Goal: Task Accomplishment & Management: Use online tool/utility

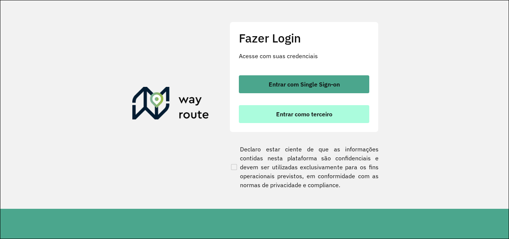
click at [320, 112] on span "Entrar como terceiro" at bounding box center [304, 114] width 56 height 6
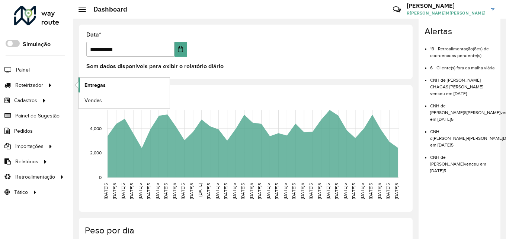
click at [109, 87] on link "Entregas" at bounding box center [124, 84] width 91 height 15
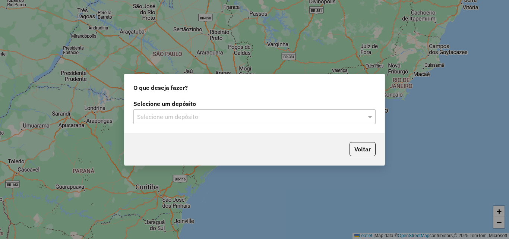
click at [184, 115] on input "text" at bounding box center [247, 116] width 220 height 9
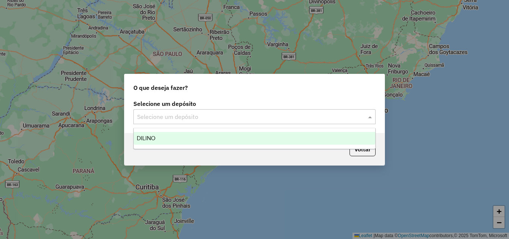
click at [161, 137] on div "DILINO" at bounding box center [254, 138] width 241 height 13
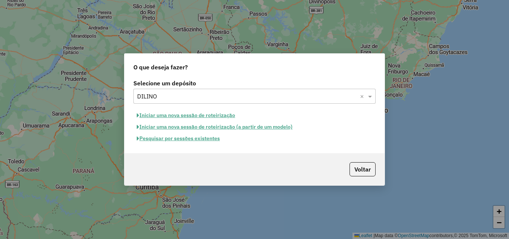
click at [191, 113] on button "Iniciar uma nova sessão de roteirização" at bounding box center [185, 115] width 105 height 12
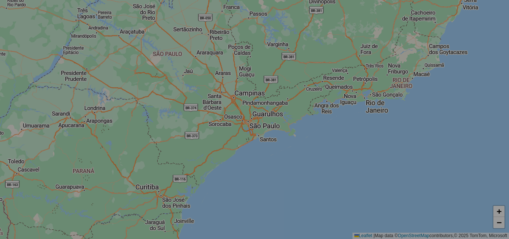
select select "*"
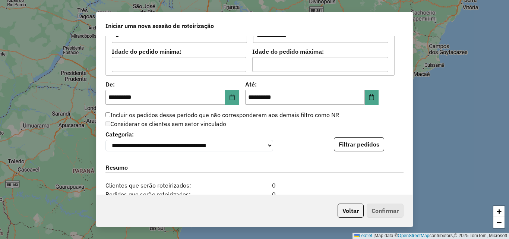
scroll to position [677, 0]
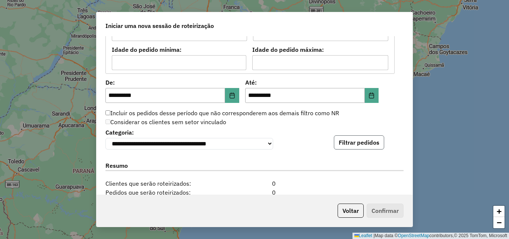
click at [360, 145] on button "Filtrar pedidos" at bounding box center [359, 142] width 50 height 14
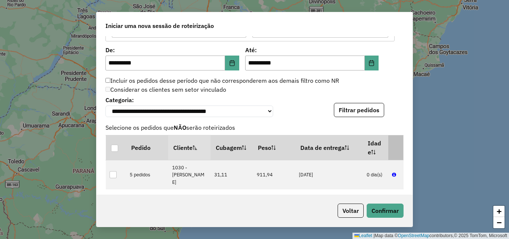
scroll to position [751, 0]
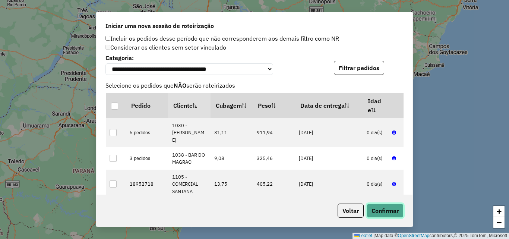
click at [381, 208] on button "Confirmar" at bounding box center [384, 210] width 37 height 14
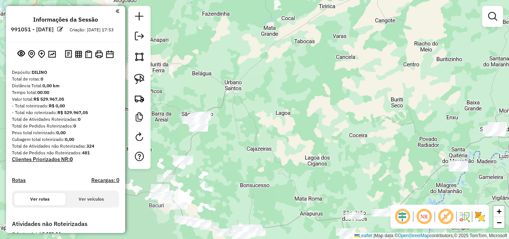
drag, startPoint x: 184, startPoint y: 118, endPoint x: 428, endPoint y: 125, distance: 243.3
click at [428, 125] on div "Janela de atendimento Grade de atendimento Capacidade Transportadoras Veículos …" at bounding box center [254, 119] width 509 height 239
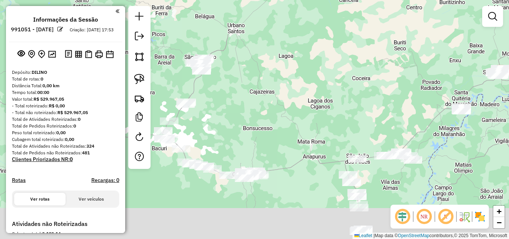
drag, startPoint x: 317, startPoint y: 150, endPoint x: 321, endPoint y: 86, distance: 64.6
click at [321, 86] on div "Janela de atendimento Grade de atendimento Capacidade Transportadoras Veículos …" at bounding box center [254, 119] width 509 height 239
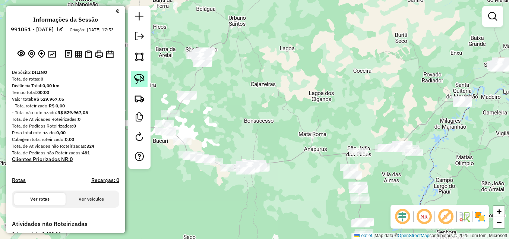
click at [143, 78] on img at bounding box center [139, 79] width 10 height 10
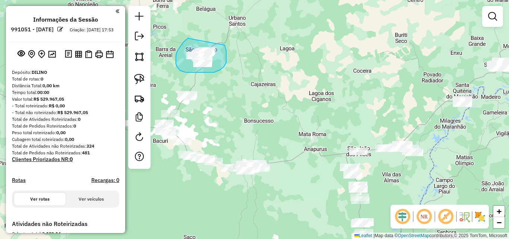
drag, startPoint x: 188, startPoint y: 38, endPoint x: 225, endPoint y: 45, distance: 36.7
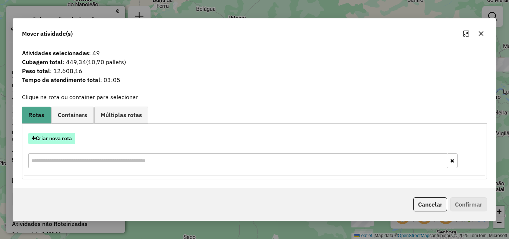
click at [57, 137] on button "Criar nova rota" at bounding box center [51, 139] width 47 height 12
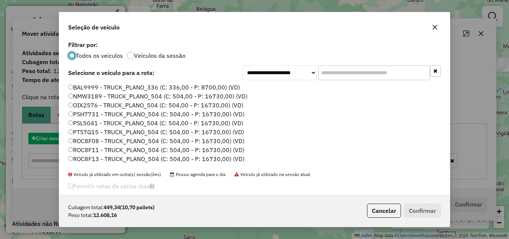
scroll to position [4, 2]
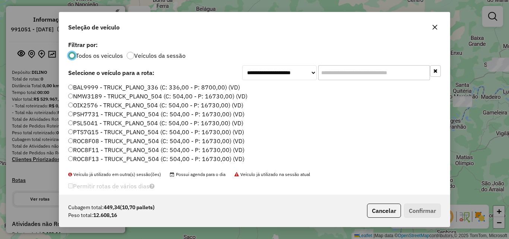
click at [180, 97] on label "NMW3189 - TRUCK_PLANO_504 (C: 504,00 - P: 16730,00) (VD)" at bounding box center [157, 96] width 179 height 9
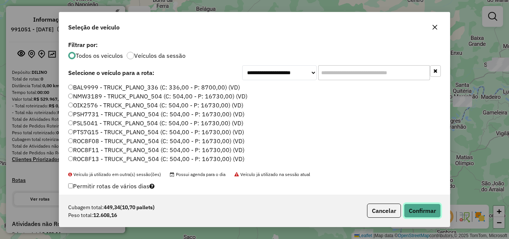
click at [425, 214] on button "Confirmar" at bounding box center [422, 210] width 37 height 14
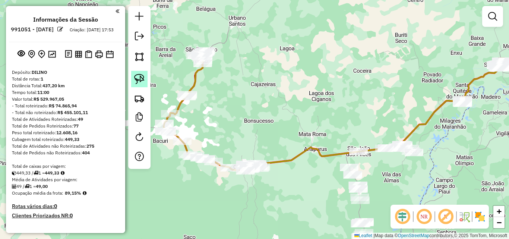
click at [138, 77] on img at bounding box center [139, 79] width 10 height 10
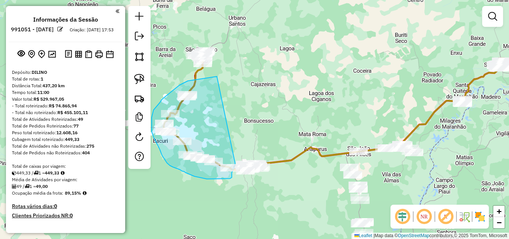
drag, startPoint x: 217, startPoint y: 76, endPoint x: 235, endPoint y: 163, distance: 88.7
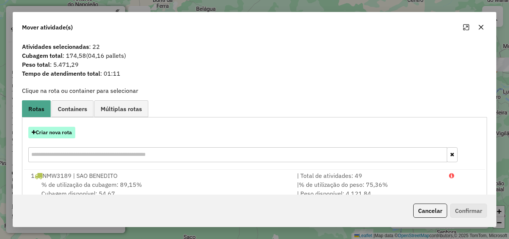
click at [63, 136] on button "Criar nova rota" at bounding box center [51, 133] width 47 height 12
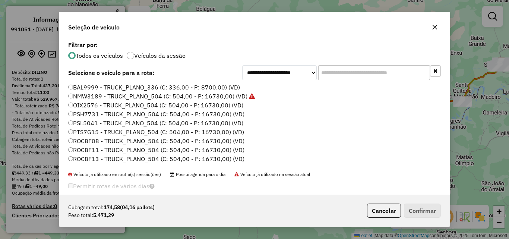
click at [227, 109] on label "OIX2576 - TRUCK_PLANO_504 (C: 504,00 - P: 16730,00) (VD)" at bounding box center [155, 105] width 175 height 9
click at [420, 211] on button "Confirmar" at bounding box center [422, 210] width 37 height 14
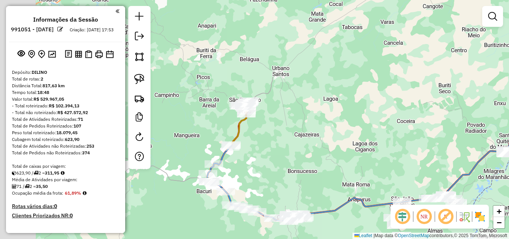
drag, startPoint x: 243, startPoint y: 83, endPoint x: 301, endPoint y: 143, distance: 82.7
click at [301, 143] on div "Janela de atendimento Grade de atendimento Capacidade Transportadoras Veículos …" at bounding box center [254, 119] width 509 height 239
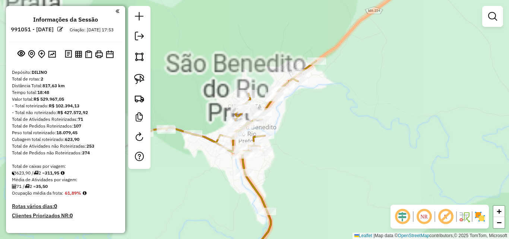
drag, startPoint x: 318, startPoint y: 134, endPoint x: 320, endPoint y: 56, distance: 78.2
click at [320, 56] on div "Janela de atendimento Grade de atendimento Capacidade Transportadoras Veículos …" at bounding box center [254, 119] width 509 height 239
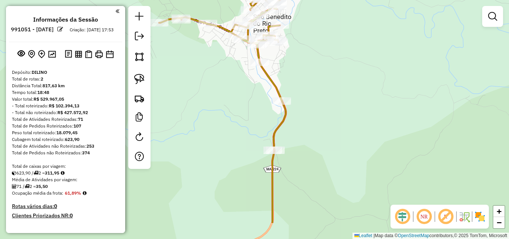
drag, startPoint x: 295, startPoint y: 106, endPoint x: 309, endPoint y: 66, distance: 42.2
click at [309, 66] on div "Janela de atendimento Grade de atendimento Capacidade Transportadoras Veículos …" at bounding box center [254, 119] width 509 height 239
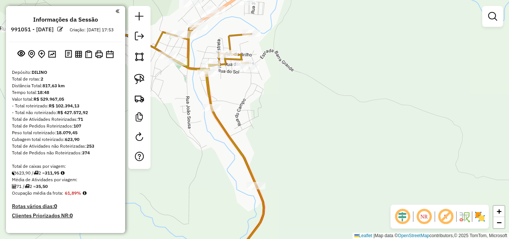
drag, startPoint x: 318, startPoint y: 86, endPoint x: 318, endPoint y: 134, distance: 48.8
click at [318, 134] on div "Janela de atendimento Grade de atendimento Capacidade Transportadoras Veículos …" at bounding box center [254, 119] width 509 height 239
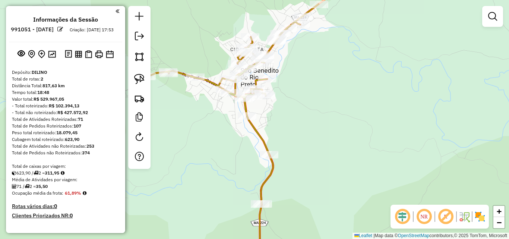
drag, startPoint x: 314, startPoint y: 122, endPoint x: 296, endPoint y: 120, distance: 18.1
click at [296, 120] on div "Janela de atendimento Grade de atendimento Capacidade Transportadoras Veículos …" at bounding box center [254, 119] width 509 height 239
click at [143, 79] on img at bounding box center [139, 79] width 10 height 10
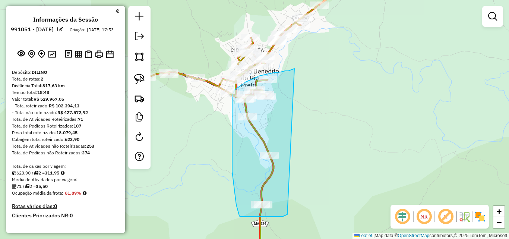
drag, startPoint x: 294, startPoint y: 69, endPoint x: 287, endPoint y: 214, distance: 145.8
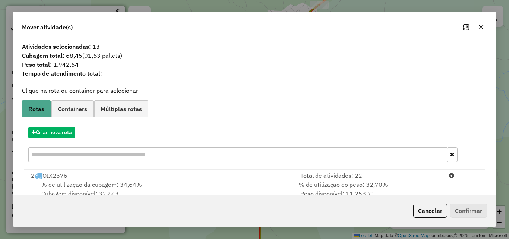
scroll to position [18, 0]
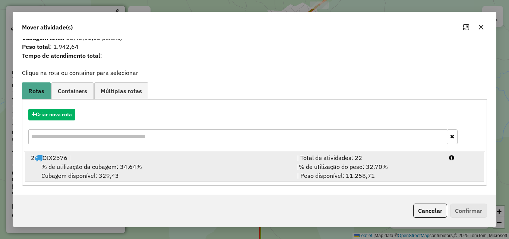
click at [271, 169] on div "% de utilização da cubagem: 34,64% Cubagem disponível: 329,43" at bounding box center [159, 171] width 266 height 18
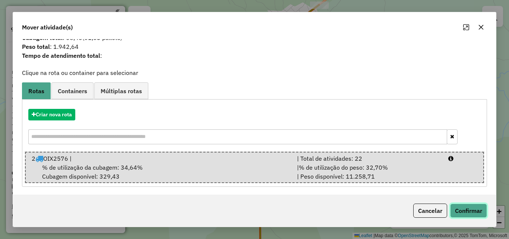
click at [470, 209] on button "Confirmar" at bounding box center [468, 210] width 37 height 14
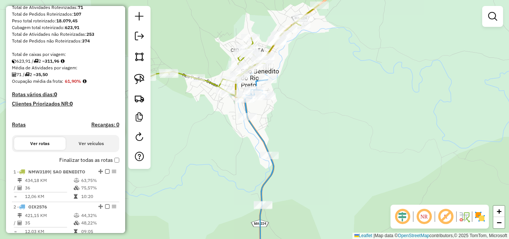
scroll to position [149, 0]
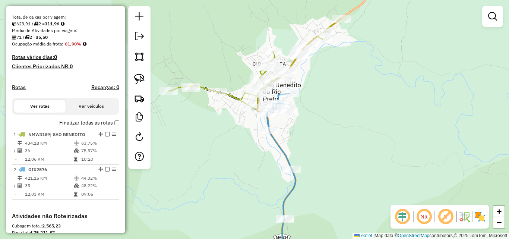
drag, startPoint x: 338, startPoint y: 123, endPoint x: 357, endPoint y: 133, distance: 21.8
click at [357, 133] on div "Janela de atendimento Grade de atendimento Capacidade Transportadoras Veículos …" at bounding box center [254, 119] width 509 height 239
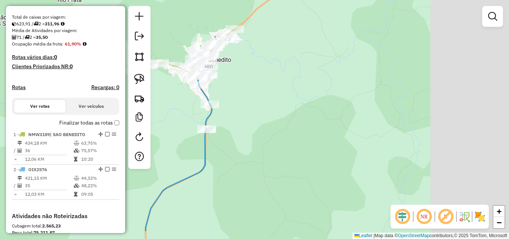
drag, startPoint x: 435, startPoint y: 124, endPoint x: 273, endPoint y: 93, distance: 164.7
click at [273, 93] on div "Janela de atendimento Grade de atendimento Capacidade Transportadoras Veículos …" at bounding box center [254, 119] width 509 height 239
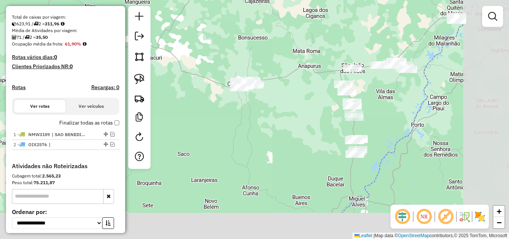
drag, startPoint x: 304, startPoint y: 146, endPoint x: 236, endPoint y: 29, distance: 135.3
click at [236, 29] on div "Janela de atendimento Grade de atendimento Capacidade Transportadoras Veículos …" at bounding box center [254, 119] width 509 height 239
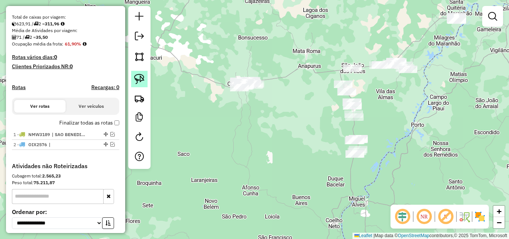
click at [138, 74] on img at bounding box center [139, 79] width 10 height 10
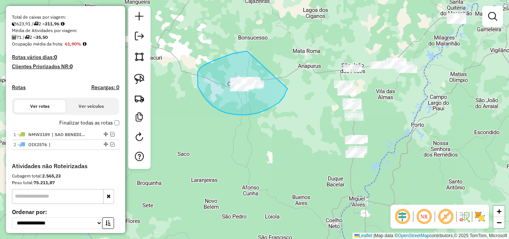
drag, startPoint x: 247, startPoint y: 51, endPoint x: 289, endPoint y: 84, distance: 53.0
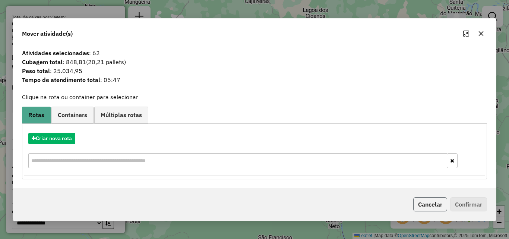
click at [417, 201] on button "Cancelar" at bounding box center [430, 204] width 34 height 14
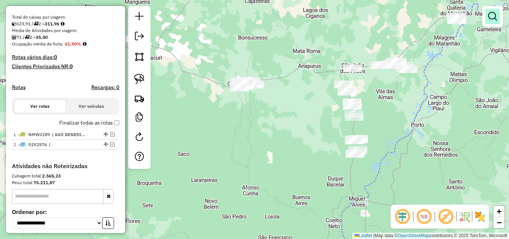
click at [493, 16] on em at bounding box center [492, 16] width 9 height 9
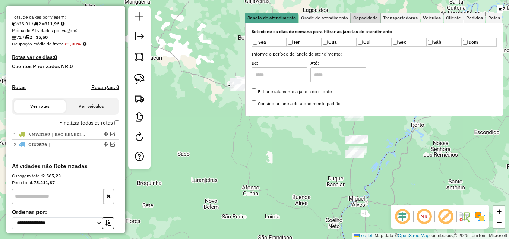
click at [376, 19] on span "Capacidade" at bounding box center [365, 18] width 25 height 4
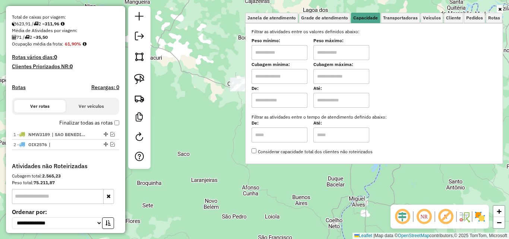
click at [289, 98] on input "text" at bounding box center [279, 100] width 56 height 15
type input "*****"
type input "******"
click at [222, 137] on div "Limpar filtros Janela de atendimento Grade de atendimento Capacidade Transporta…" at bounding box center [254, 119] width 509 height 239
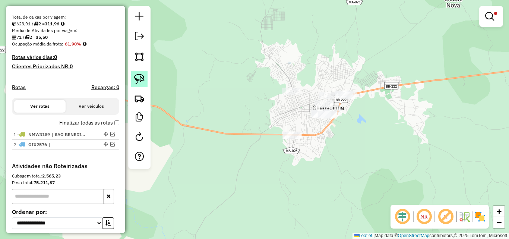
click at [144, 79] on link at bounding box center [139, 79] width 16 height 16
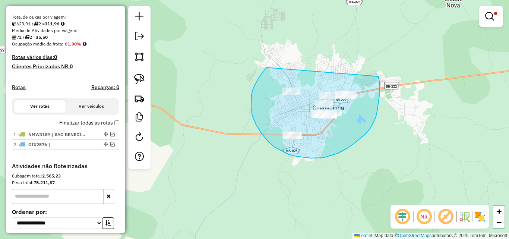
drag, startPoint x: 266, startPoint y: 67, endPoint x: 378, endPoint y: 76, distance: 112.1
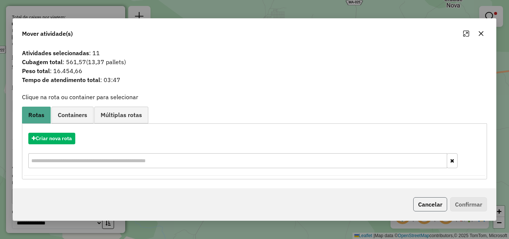
click at [425, 200] on button "Cancelar" at bounding box center [430, 204] width 34 height 14
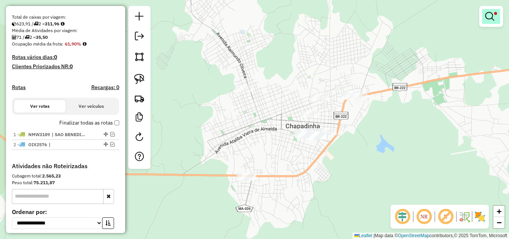
click at [487, 16] on em at bounding box center [489, 16] width 9 height 9
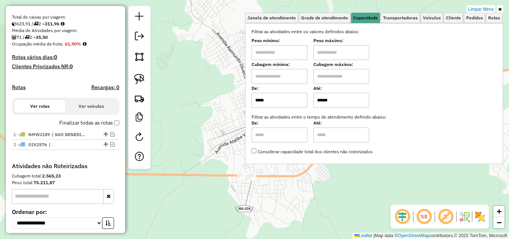
click at [275, 98] on input "*****" at bounding box center [279, 100] width 56 height 15
type input "*****"
click at [214, 141] on div "Limpar filtros Janela de atendimento Grade de atendimento Capacidade Transporta…" at bounding box center [254, 119] width 509 height 239
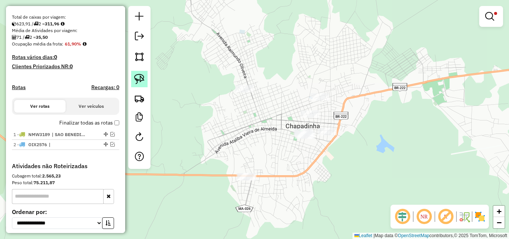
click at [140, 73] on link at bounding box center [139, 79] width 16 height 16
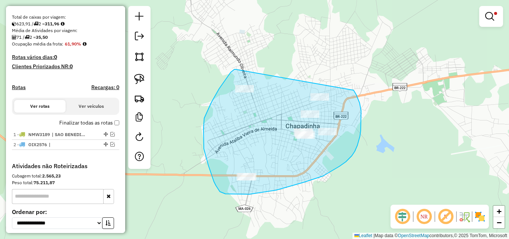
drag, startPoint x: 235, startPoint y: 69, endPoint x: 353, endPoint y: 89, distance: 119.0
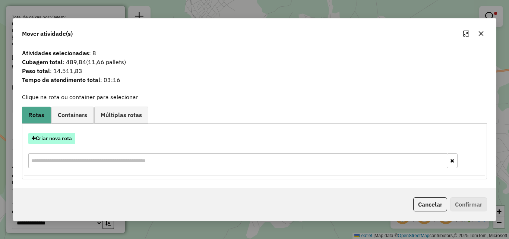
click at [48, 135] on button "Criar nova rota" at bounding box center [51, 139] width 47 height 12
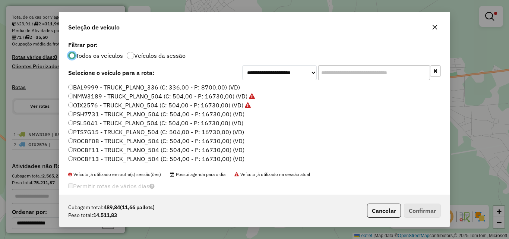
scroll to position [4, 2]
click at [216, 114] on label "PSH7731 - TRUCK_PLANO_504 (C: 504,00 - P: 16730,00) (VD)" at bounding box center [156, 113] width 176 height 9
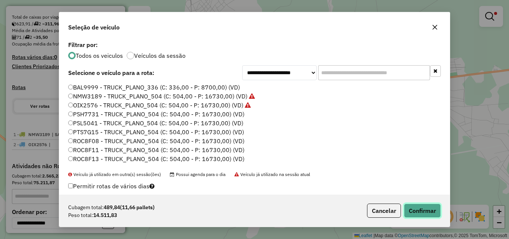
click at [421, 208] on button "Confirmar" at bounding box center [422, 210] width 37 height 14
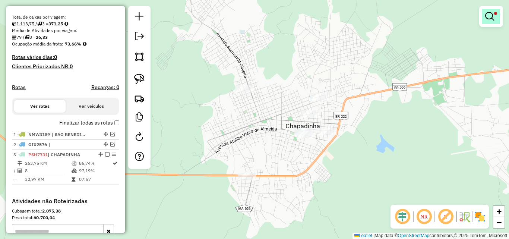
click at [495, 18] on link at bounding box center [491, 16] width 18 height 15
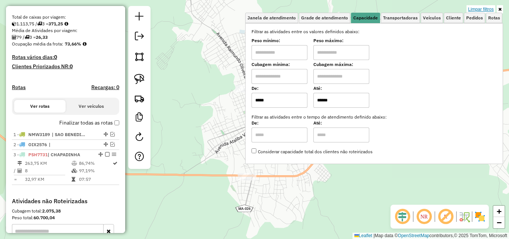
click at [491, 7] on link "Limpar filtros" at bounding box center [480, 9] width 29 height 8
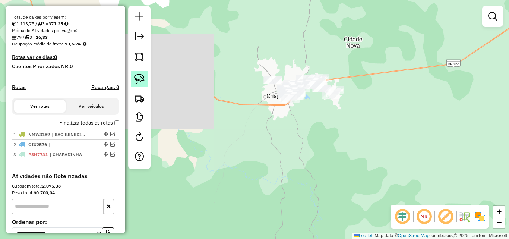
click at [145, 82] on link at bounding box center [139, 79] width 16 height 16
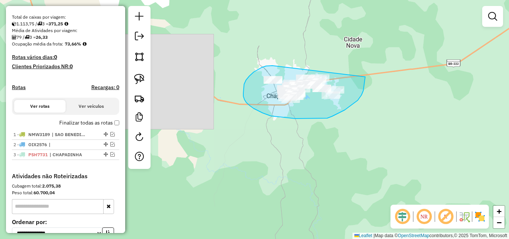
drag, startPoint x: 249, startPoint y: 76, endPoint x: 365, endPoint y: 76, distance: 115.8
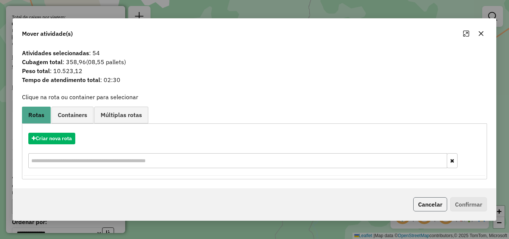
drag, startPoint x: 438, startPoint y: 207, endPoint x: 387, endPoint y: 169, distance: 64.3
click at [438, 207] on button "Cancelar" at bounding box center [430, 204] width 34 height 14
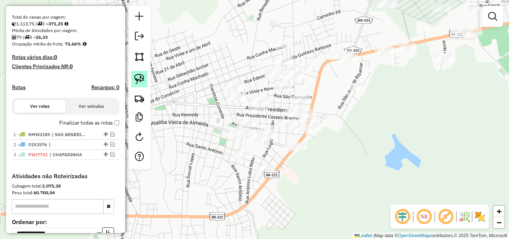
click at [142, 80] on img at bounding box center [139, 79] width 10 height 10
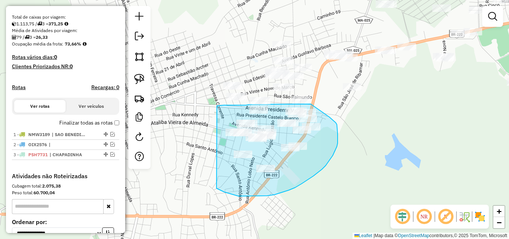
drag, startPoint x: 217, startPoint y: 106, endPoint x: 216, endPoint y: 188, distance: 82.3
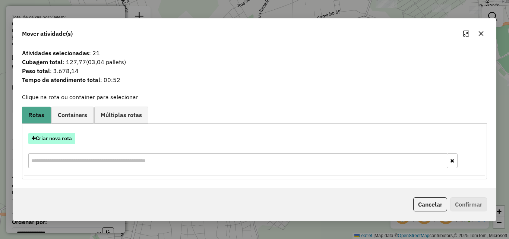
click at [58, 134] on button "Criar nova rota" at bounding box center [51, 139] width 47 height 12
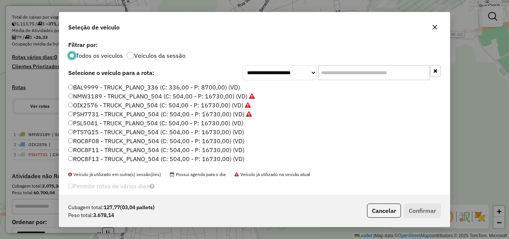
click at [228, 125] on label "PSL5041 - TRUCK_PLANO_504 (C: 504,00 - P: 16730,00) (VD)" at bounding box center [155, 122] width 175 height 9
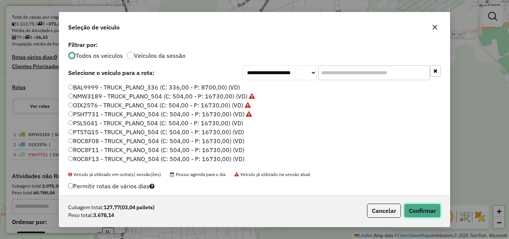
click at [416, 204] on button "Confirmar" at bounding box center [422, 210] width 37 height 14
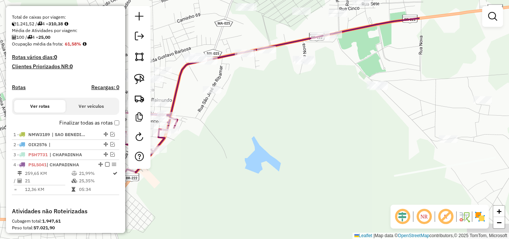
drag, startPoint x: 432, startPoint y: 117, endPoint x: 292, endPoint y: 120, distance: 140.1
click at [292, 120] on div "Janela de atendimento Grade de atendimento Capacidade Transportadoras Veículos …" at bounding box center [254, 119] width 509 height 239
click at [139, 76] on img at bounding box center [139, 79] width 10 height 10
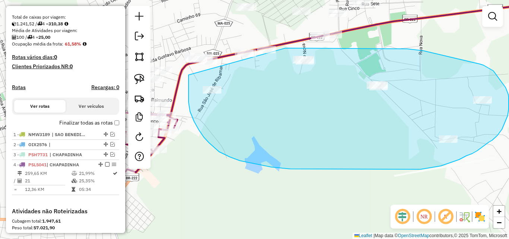
drag, startPoint x: 188, startPoint y: 82, endPoint x: 285, endPoint y: 48, distance: 102.5
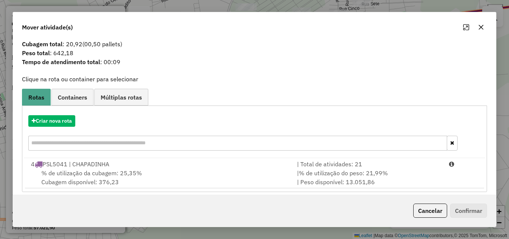
scroll to position [18, 0]
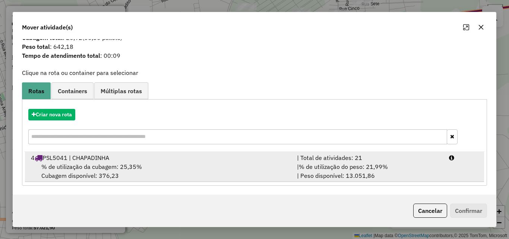
click at [212, 166] on div "% de utilização da cubagem: 25,35% Cubagem disponível: 376,23" at bounding box center [159, 171] width 266 height 18
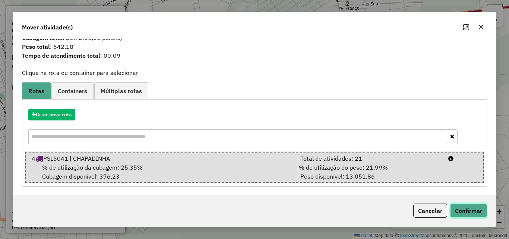
click at [467, 207] on button "Confirmar" at bounding box center [468, 210] width 37 height 14
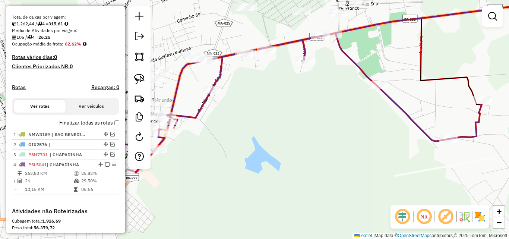
scroll to position [0, 0]
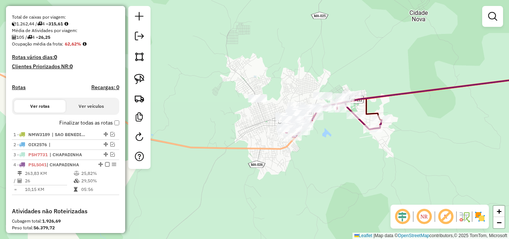
drag, startPoint x: 324, startPoint y: 161, endPoint x: 379, endPoint y: 117, distance: 70.5
click at [379, 117] on div "Rota 4 - Placa PSL5041 476 - BAR DO [GEOGRAPHIC_DATA] [PERSON_NAME] de atendime…" at bounding box center [254, 119] width 509 height 239
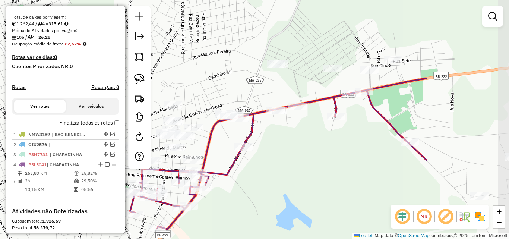
drag, startPoint x: 432, startPoint y: 87, endPoint x: 299, endPoint y: 159, distance: 151.0
click at [299, 159] on div "Janela de atendimento Grade de atendimento Capacidade Transportadoras Veículos …" at bounding box center [254, 119] width 509 height 239
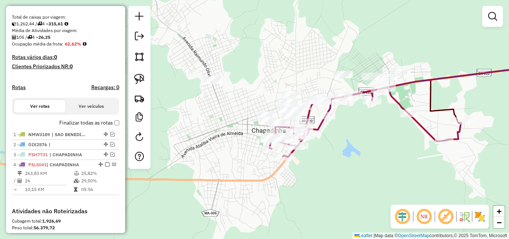
drag, startPoint x: 321, startPoint y: 157, endPoint x: 357, endPoint y: 130, distance: 45.5
click at [357, 130] on div "Janela de atendimento Grade de atendimento Capacidade Transportadoras Veículos …" at bounding box center [254, 119] width 509 height 239
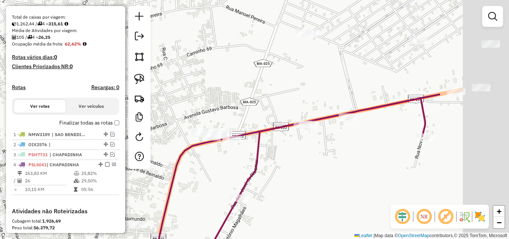
drag, startPoint x: 421, startPoint y: 107, endPoint x: 302, endPoint y: 178, distance: 138.9
click at [302, 178] on div "Janela de atendimento Grade de atendimento Capacidade Transportadoras Veículos …" at bounding box center [254, 119] width 509 height 239
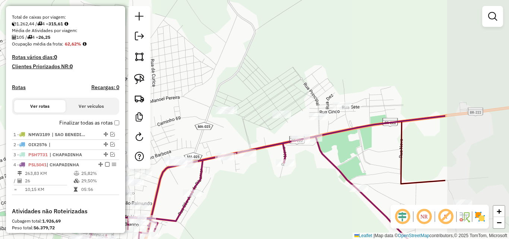
drag, startPoint x: 318, startPoint y: 192, endPoint x: 290, endPoint y: 193, distance: 28.3
click at [290, 193] on div "Janela de atendimento Grade de atendimento Capacidade Transportadoras Veículos …" at bounding box center [254, 119] width 509 height 239
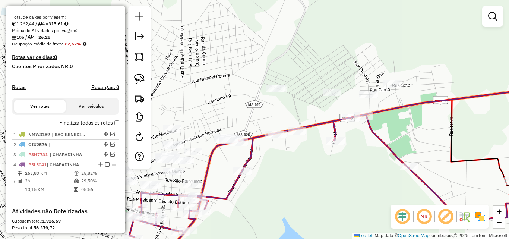
drag, startPoint x: 305, startPoint y: 184, endPoint x: 355, endPoint y: 162, distance: 54.9
click at [355, 162] on div "Janela de atendimento Grade de atendimento Capacidade Transportadoras Veículos …" at bounding box center [254, 119] width 509 height 239
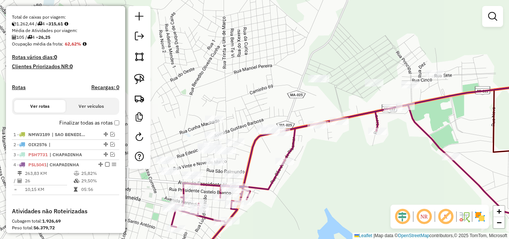
drag, startPoint x: 322, startPoint y: 175, endPoint x: 365, endPoint y: 165, distance: 43.2
click at [365, 165] on div "Janela de atendimento Grade de atendimento Capacidade Transportadoras Veículos …" at bounding box center [254, 119] width 509 height 239
click at [144, 80] on img at bounding box center [139, 79] width 10 height 10
drag, startPoint x: 381, startPoint y: 99, endPoint x: 413, endPoint y: 101, distance: 32.1
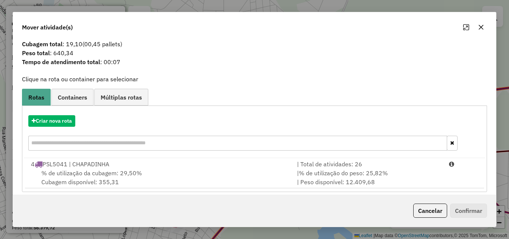
scroll to position [18, 0]
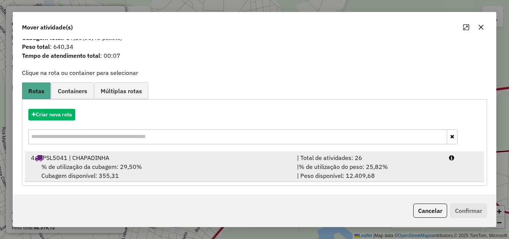
click at [269, 178] on div "% de utilização da cubagem: 29,50% Cubagem disponível: 355,31" at bounding box center [159, 171] width 266 height 18
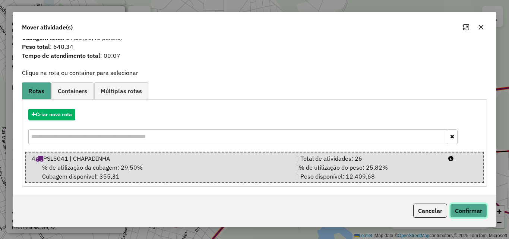
click at [471, 206] on button "Confirmar" at bounding box center [468, 210] width 37 height 14
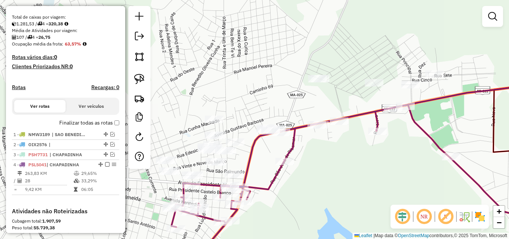
scroll to position [0, 0]
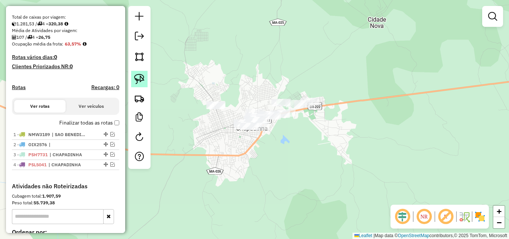
click at [140, 79] on img at bounding box center [139, 79] width 10 height 10
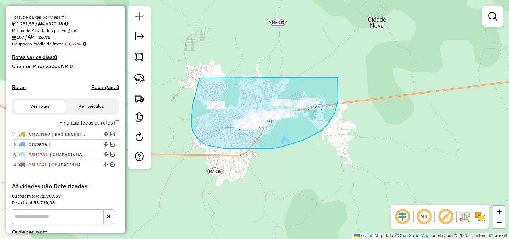
drag, startPoint x: 200, startPoint y: 78, endPoint x: 337, endPoint y: 77, distance: 137.8
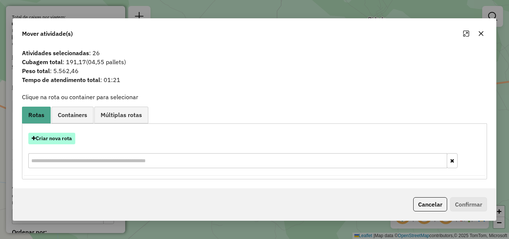
click at [60, 138] on button "Criar nova rota" at bounding box center [51, 139] width 47 height 12
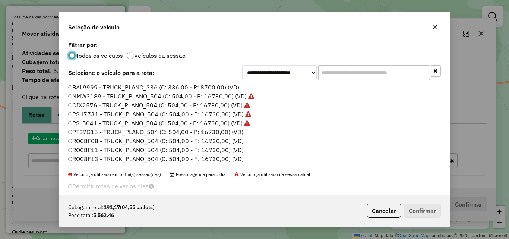
scroll to position [4, 2]
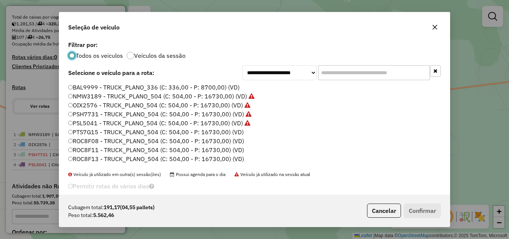
click at [226, 133] on label "PTS7G15 - TRUCK_PLANO_504 (C: 504,00 - P: 16730,00) (VD)" at bounding box center [155, 131] width 175 height 9
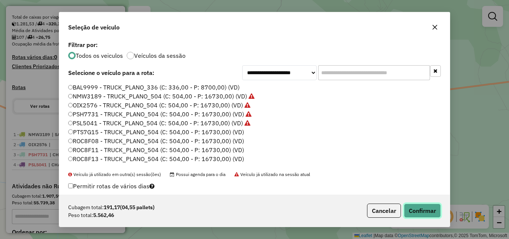
click at [420, 212] on button "Confirmar" at bounding box center [422, 210] width 37 height 14
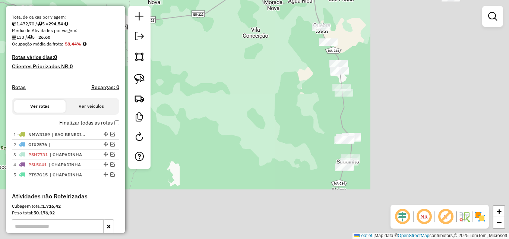
drag, startPoint x: 424, startPoint y: 151, endPoint x: 260, endPoint y: 76, distance: 180.0
click at [260, 76] on div "Janela de atendimento Grade de atendimento Capacidade Transportadoras Veículos …" at bounding box center [254, 119] width 509 height 239
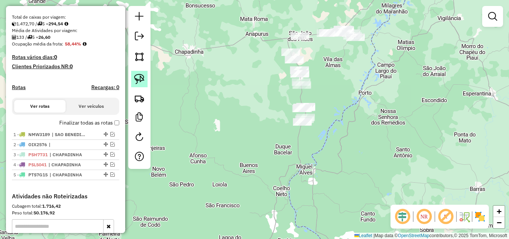
click at [139, 74] on img at bounding box center [139, 79] width 10 height 10
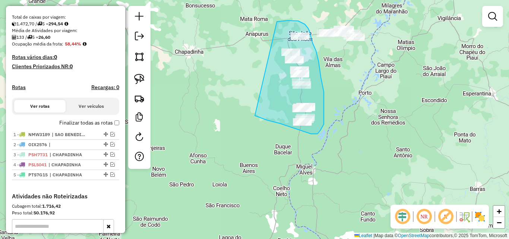
drag, startPoint x: 277, startPoint y: 22, endPoint x: 255, endPoint y: 115, distance: 96.4
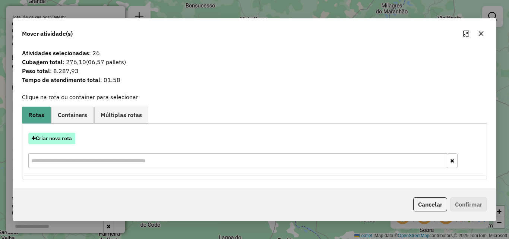
click at [68, 139] on button "Criar nova rota" at bounding box center [51, 139] width 47 height 12
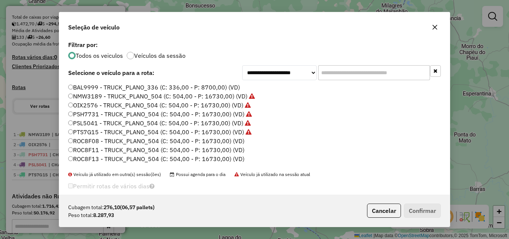
click at [233, 144] on label "ROC8F08 - TRUCK_PLANO_504 (C: 504,00 - P: 16730,00) (VD)" at bounding box center [156, 140] width 176 height 9
click at [419, 206] on button "Confirmar" at bounding box center [422, 210] width 37 height 14
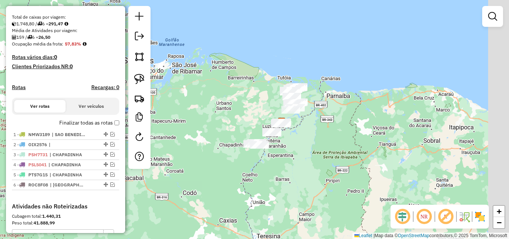
drag, startPoint x: 309, startPoint y: 117, endPoint x: 274, endPoint y: 169, distance: 62.8
click at [273, 177] on div "Janela de atendimento Grade de atendimento Capacidade Transportadoras Veículos …" at bounding box center [254, 119] width 509 height 239
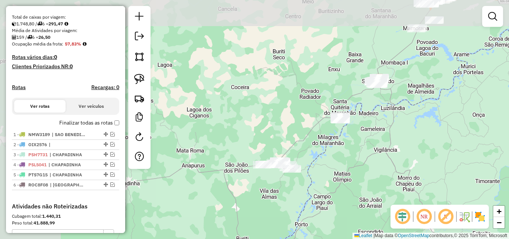
drag, startPoint x: 298, startPoint y: 132, endPoint x: 384, endPoint y: 197, distance: 108.5
click at [384, 197] on div "Janela de atendimento Grade de atendimento Capacidade Transportadoras Veículos …" at bounding box center [254, 119] width 509 height 239
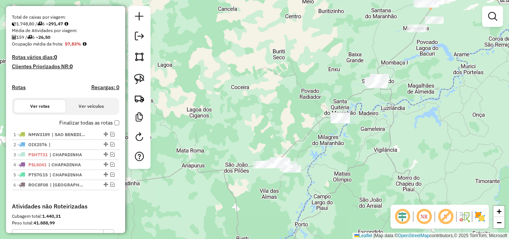
drag, startPoint x: 142, startPoint y: 77, endPoint x: 242, endPoint y: 106, distance: 104.8
click at [142, 77] on img at bounding box center [139, 79] width 10 height 10
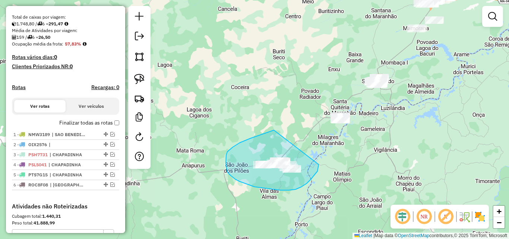
drag, startPoint x: 274, startPoint y: 130, endPoint x: 318, endPoint y: 164, distance: 56.3
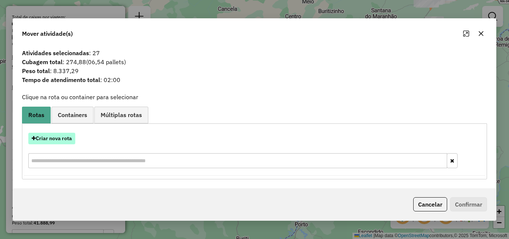
click at [61, 136] on button "Criar nova rota" at bounding box center [51, 139] width 47 height 12
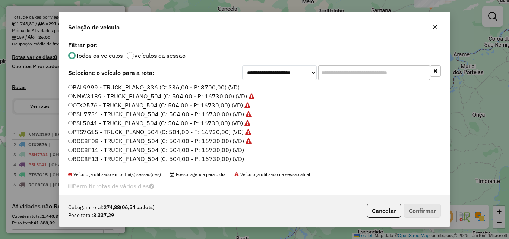
click at [222, 150] on label "ROC8F11 - TRUCK_PLANO_504 (C: 504,00 - P: 16730,00) (VD)" at bounding box center [156, 149] width 176 height 9
click at [422, 204] on button "Confirmar" at bounding box center [422, 210] width 37 height 14
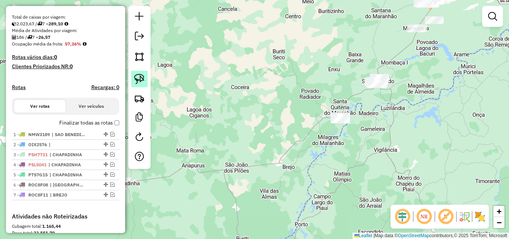
click at [137, 77] on img at bounding box center [139, 79] width 10 height 10
drag, startPoint x: 335, startPoint y: 95, endPoint x: 357, endPoint y: 122, distance: 34.4
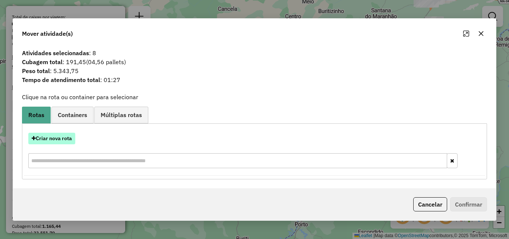
click at [72, 134] on button "Criar nova rota" at bounding box center [51, 139] width 47 height 12
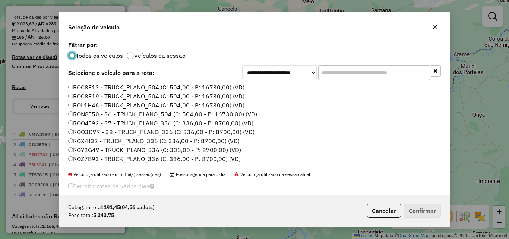
scroll to position [74, 0]
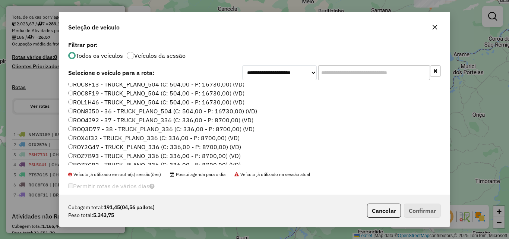
click at [223, 123] on label "ROO4J92 - 37 - TRUCK_PLANO_336 (C: 336,00 - P: 8700,00) (VD)" at bounding box center [160, 119] width 185 height 9
click at [416, 208] on button "Confirmar" at bounding box center [422, 210] width 37 height 14
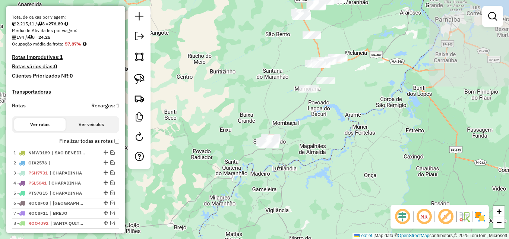
drag, startPoint x: 334, startPoint y: 126, endPoint x: 226, endPoint y: 186, distance: 124.0
click at [226, 186] on div "Janela de atendimento Grade de atendimento Capacidade Transportadoras Veículos …" at bounding box center [254, 119] width 509 height 239
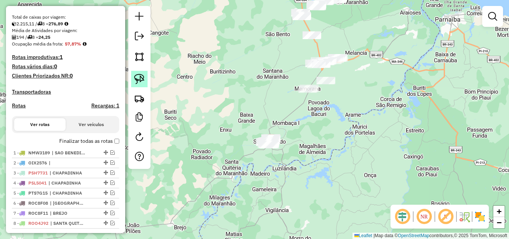
click at [145, 80] on link at bounding box center [139, 79] width 16 height 16
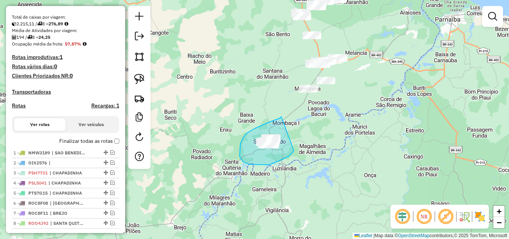
drag, startPoint x: 281, startPoint y: 117, endPoint x: 293, endPoint y: 150, distance: 35.7
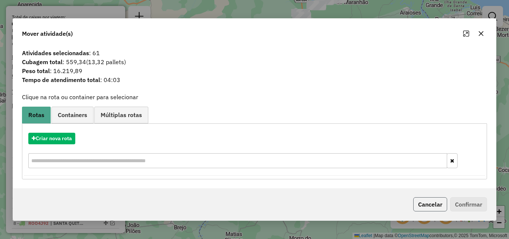
click at [434, 203] on button "Cancelar" at bounding box center [430, 204] width 34 height 14
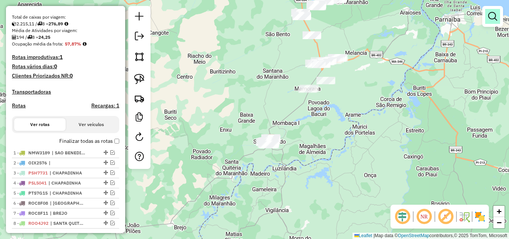
click at [490, 15] on em at bounding box center [492, 16] width 9 height 9
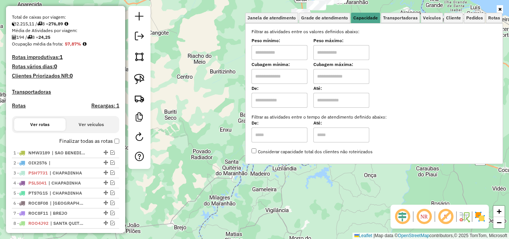
click at [285, 82] on input "text" at bounding box center [279, 76] width 56 height 15
type input "*****"
type input "******"
click at [198, 98] on div "Limpar filtros Janela de atendimento Grade de atendimento Capacidade Transporta…" at bounding box center [254, 119] width 509 height 239
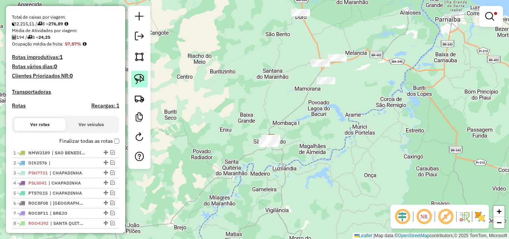
click at [146, 79] on link at bounding box center [139, 79] width 16 height 16
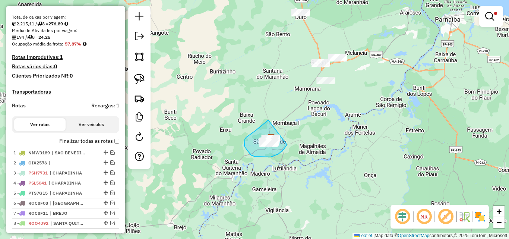
drag, startPoint x: 268, startPoint y: 120, endPoint x: 287, endPoint y: 144, distance: 30.8
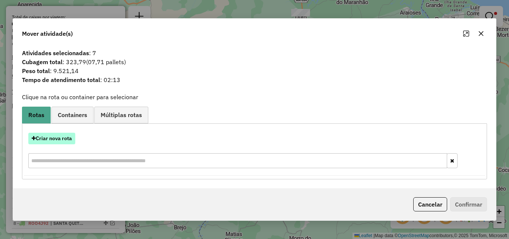
click at [68, 140] on button "Criar nova rota" at bounding box center [51, 139] width 47 height 12
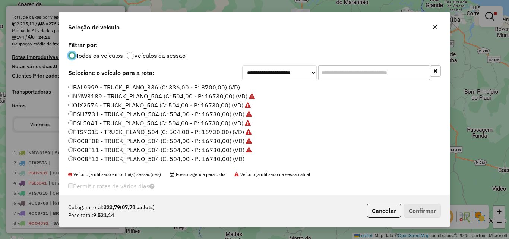
scroll to position [4, 2]
click at [231, 156] on label "ROC8F13 - TRUCK_PLANO_504 (C: 504,00 - P: 16730,00) (VD)" at bounding box center [156, 158] width 176 height 9
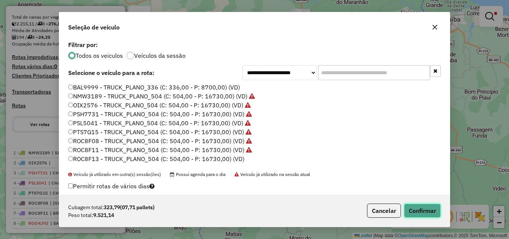
click at [421, 209] on button "Confirmar" at bounding box center [422, 210] width 37 height 14
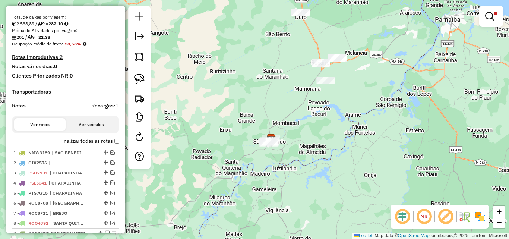
click at [489, 13] on em at bounding box center [489, 16] width 9 height 9
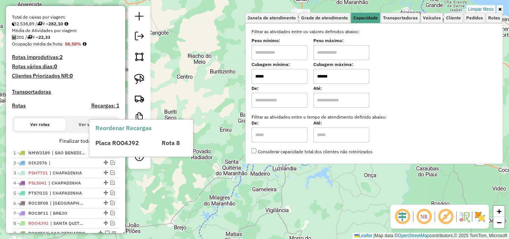
drag, startPoint x: 487, startPoint y: 8, endPoint x: 115, endPoint y: 144, distance: 396.0
click at [115, 147] on div "Reordenar Recargas Placa ROO4J92 Rota 8" at bounding box center [141, 138] width 104 height 36
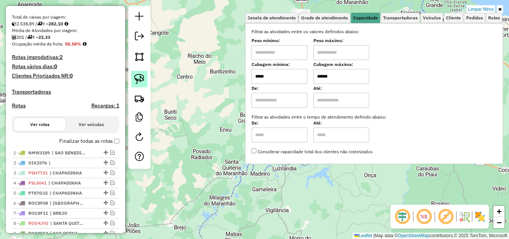
click at [141, 80] on img at bounding box center [139, 79] width 10 height 10
click at [488, 7] on link "Limpar filtros" at bounding box center [480, 9] width 29 height 8
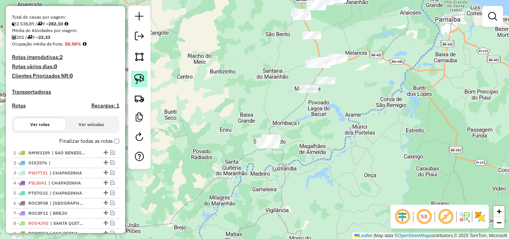
click at [142, 78] on img at bounding box center [139, 79] width 10 height 10
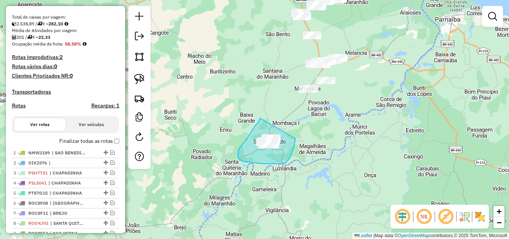
drag, startPoint x: 260, startPoint y: 118, endPoint x: 295, endPoint y: 139, distance: 40.9
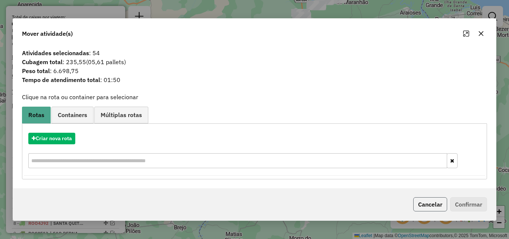
click at [438, 203] on button "Cancelar" at bounding box center [430, 204] width 34 height 14
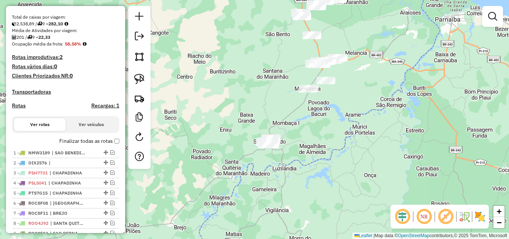
drag, startPoint x: 338, startPoint y: 125, endPoint x: 359, endPoint y: 55, distance: 73.4
click at [361, 55] on div "Janela de atendimento Grade de atendimento Capacidade Transportadoras Veículos …" at bounding box center [254, 119] width 509 height 239
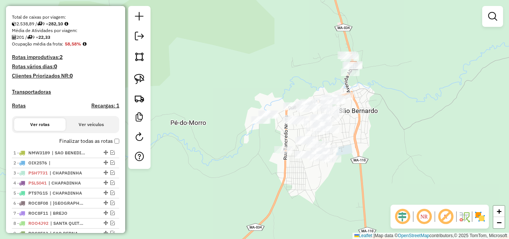
drag, startPoint x: 381, startPoint y: 85, endPoint x: 370, endPoint y: 127, distance: 43.2
click at [383, 131] on div "Janela de atendimento Grade de atendimento Capacidade Transportadoras Veículos …" at bounding box center [254, 119] width 509 height 239
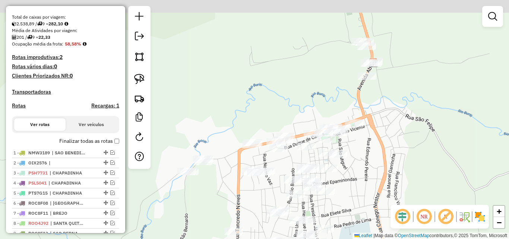
drag, startPoint x: 385, startPoint y: 109, endPoint x: 388, endPoint y: 137, distance: 28.9
click at [388, 137] on div "Janela de atendimento Grade de atendimento Capacidade Transportadoras Veículos …" at bounding box center [254, 119] width 509 height 239
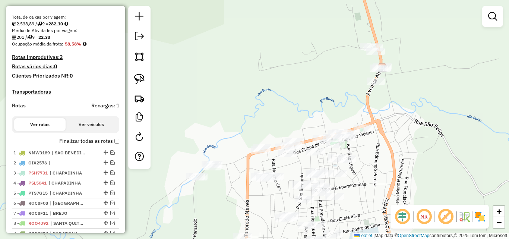
drag, startPoint x: 332, startPoint y: 26, endPoint x: 271, endPoint y: 59, distance: 69.5
click at [340, 31] on div "Janela de atendimento Grade de atendimento Capacidade Transportadoras Veículos …" at bounding box center [254, 119] width 509 height 239
click at [349, 35] on div "Janela de atendimento Grade de atendimento Capacidade Transportadoras Veículos …" at bounding box center [254, 119] width 509 height 239
click at [143, 79] on img at bounding box center [139, 79] width 10 height 10
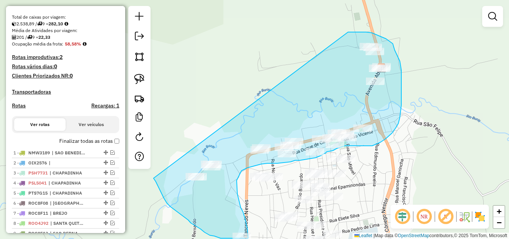
drag, startPoint x: 348, startPoint y: 32, endPoint x: 153, endPoint y: 178, distance: 243.1
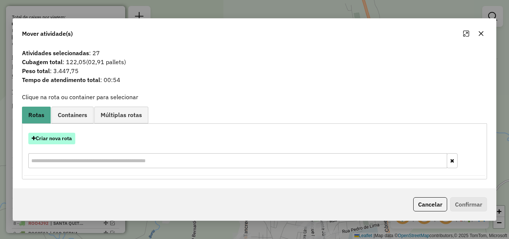
click at [69, 139] on button "Criar nova rota" at bounding box center [51, 139] width 47 height 12
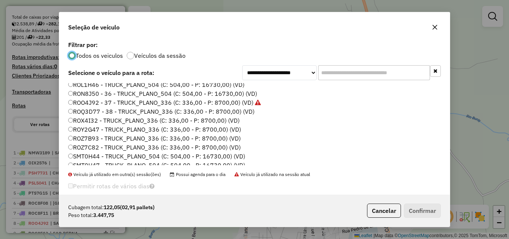
scroll to position [97, 0]
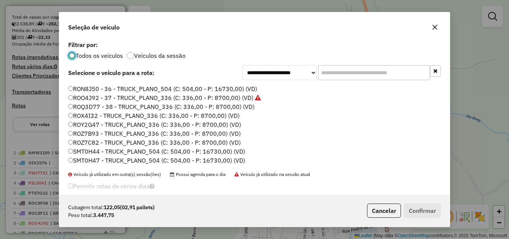
click at [233, 104] on label "ROQ3D77 - 38 - TRUCK_PLANO_336 (C: 336,00 - P: 8700,00) (VD)" at bounding box center [161, 106] width 186 height 9
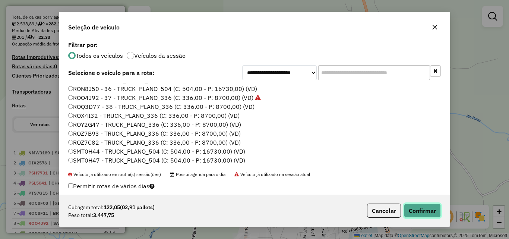
click at [429, 208] on button "Confirmar" at bounding box center [422, 210] width 37 height 14
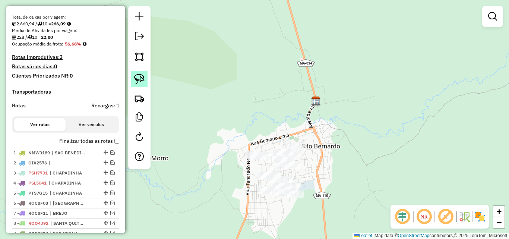
click at [144, 78] on img at bounding box center [139, 79] width 10 height 10
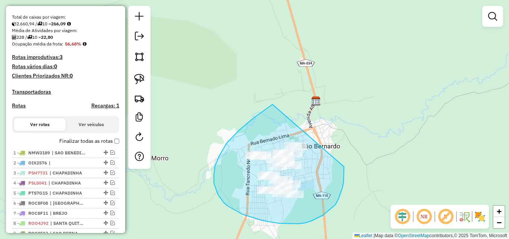
drag, startPoint x: 272, startPoint y: 104, endPoint x: 344, endPoint y: 166, distance: 94.8
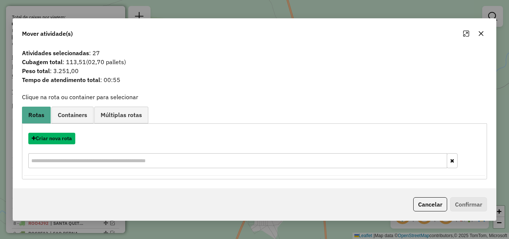
click at [61, 136] on button "Criar nova rota" at bounding box center [51, 139] width 47 height 12
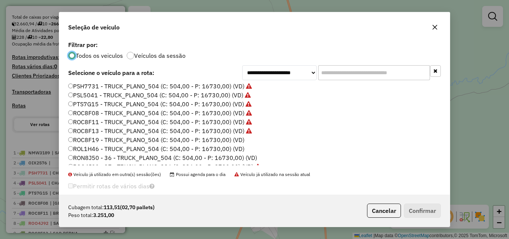
scroll to position [74, 0]
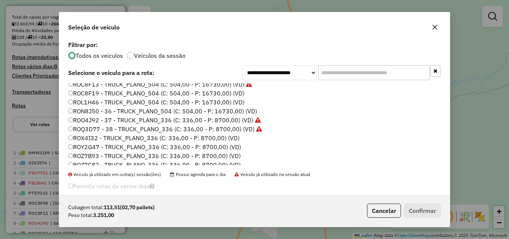
click at [223, 137] on label "ROX4I32 - TRUCK_PLANO_336 (C: 336,00 - P: 8700,00) (VD)" at bounding box center [153, 137] width 171 height 9
click at [425, 211] on button "Confirmar" at bounding box center [422, 210] width 37 height 14
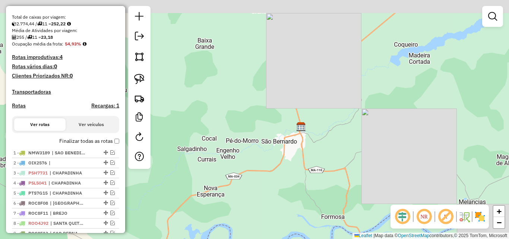
drag, startPoint x: 339, startPoint y: 113, endPoint x: 277, endPoint y: 196, distance: 103.3
click at [278, 198] on div "Janela de atendimento Grade de atendimento Capacidade Transportadoras Veículos …" at bounding box center [254, 119] width 509 height 239
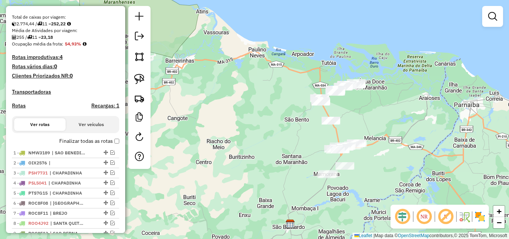
drag, startPoint x: 366, startPoint y: 124, endPoint x: 358, endPoint y: 196, distance: 72.0
click at [358, 196] on div "Janela de atendimento Grade de atendimento Capacidade Transportadoras Veículos …" at bounding box center [254, 119] width 509 height 239
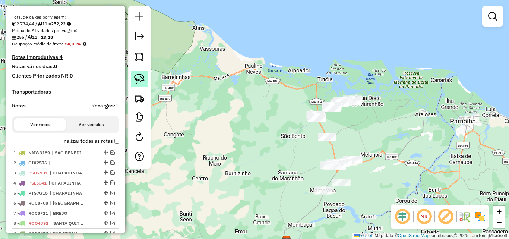
click at [136, 79] on img at bounding box center [139, 79] width 10 height 10
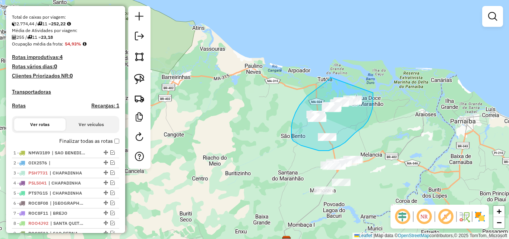
drag, startPoint x: 330, startPoint y: 77, endPoint x: 373, endPoint y: 93, distance: 45.6
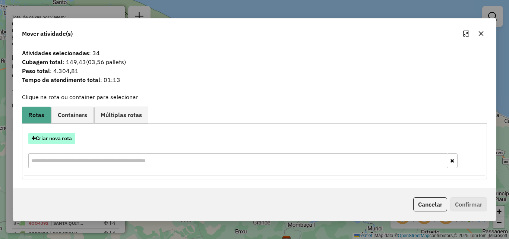
click at [60, 137] on button "Criar nova rota" at bounding box center [51, 139] width 47 height 12
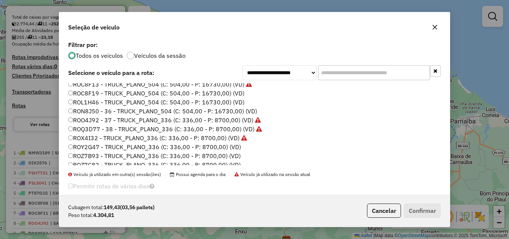
click at [233, 144] on label "ROY2G47 - TRUCK_PLANO_336 (C: 336,00 - P: 8700,00) (VD)" at bounding box center [154, 146] width 173 height 9
click at [425, 209] on button "Confirmar" at bounding box center [422, 210] width 37 height 14
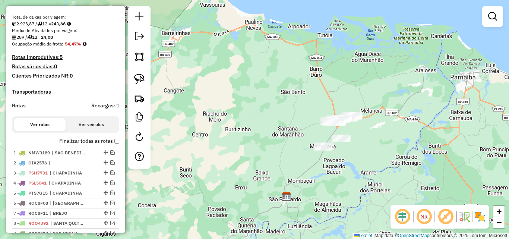
drag, startPoint x: 279, startPoint y: 196, endPoint x: 277, endPoint y: 139, distance: 56.6
click at [278, 139] on div "Janela de atendimento Grade de atendimento Capacidade Transportadoras Veículos …" at bounding box center [254, 119] width 509 height 239
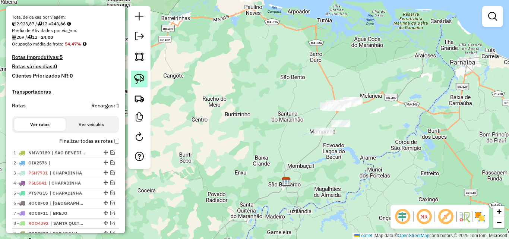
click at [143, 78] on img at bounding box center [139, 79] width 10 height 10
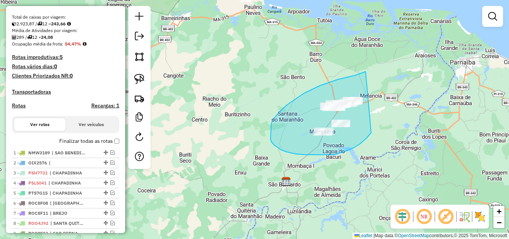
drag, startPoint x: 365, startPoint y: 71, endPoint x: 377, endPoint y: 117, distance: 46.9
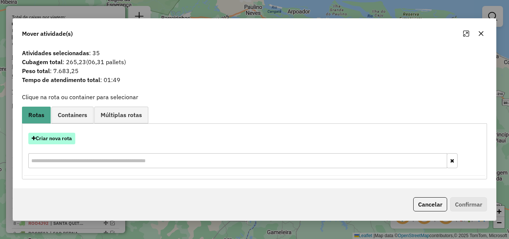
click at [55, 138] on button "Criar nova rota" at bounding box center [51, 139] width 47 height 12
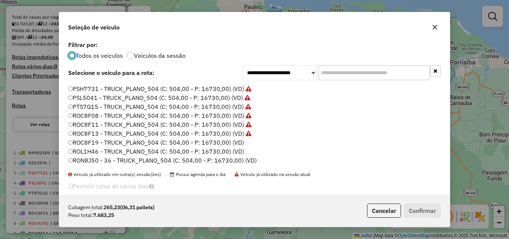
scroll to position [37, 0]
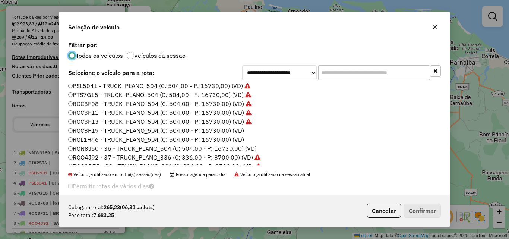
click at [236, 130] on label "ROC8F19 - TRUCK_PLANO_504 (C: 504,00 - P: 16730,00) (VD)" at bounding box center [156, 130] width 176 height 9
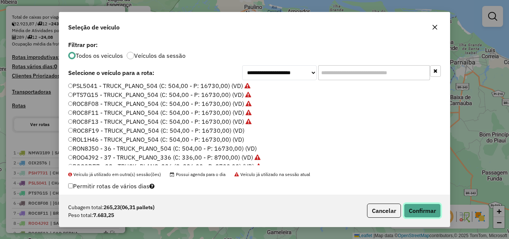
click at [423, 211] on button "Confirmar" at bounding box center [422, 210] width 37 height 14
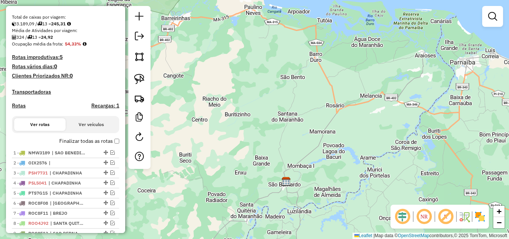
scroll to position [0, 0]
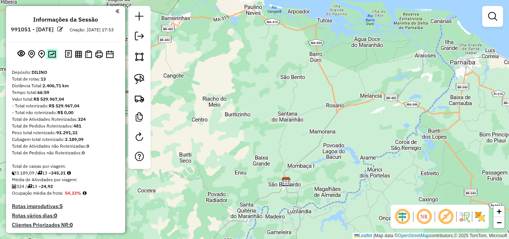
click at [48, 58] on img at bounding box center [52, 54] width 8 height 7
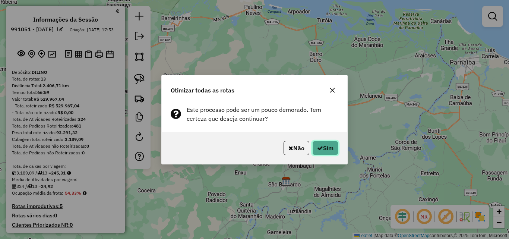
click at [323, 148] on button "Sim" at bounding box center [325, 148] width 26 height 14
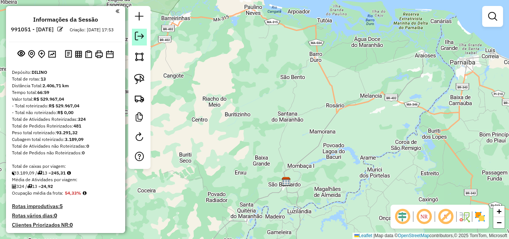
click at [140, 36] on em at bounding box center [139, 36] width 9 height 9
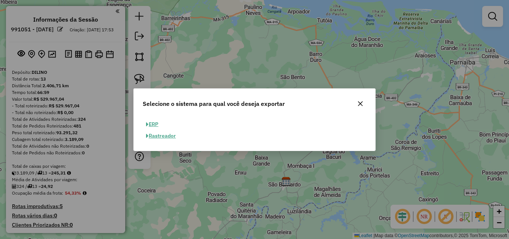
click at [156, 122] on button "ERP" at bounding box center [152, 124] width 19 height 12
select select "**"
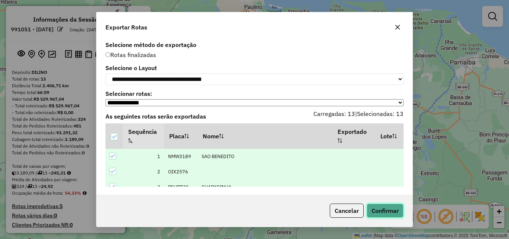
click at [385, 205] on button "Confirmar" at bounding box center [384, 210] width 37 height 14
